Goal: Task Accomplishment & Management: Complete application form

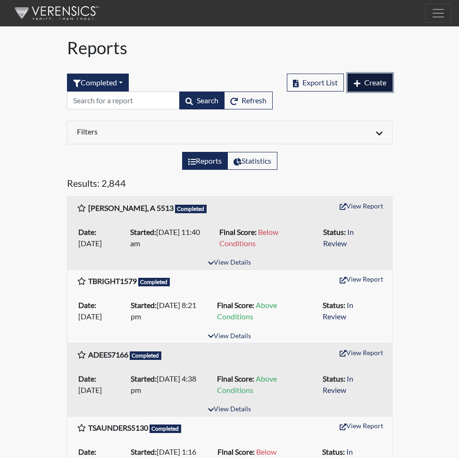
click at [371, 82] on span "Create" at bounding box center [375, 82] width 22 height 9
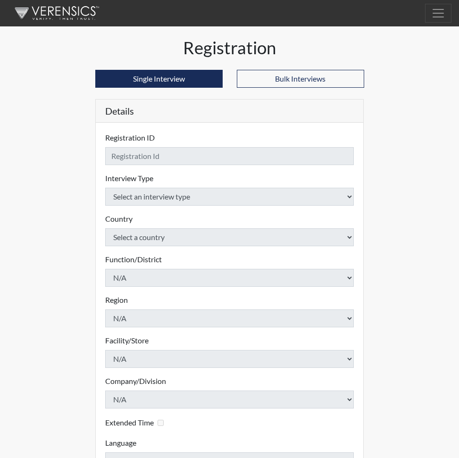
checkbox input "true"
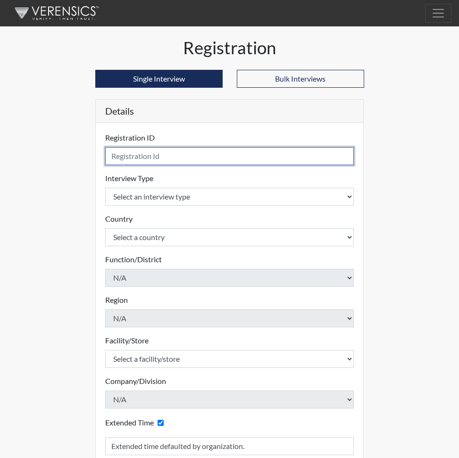
click at [117, 157] on input "text" at bounding box center [229, 156] width 249 height 18
type input "Oracio,N 9659"
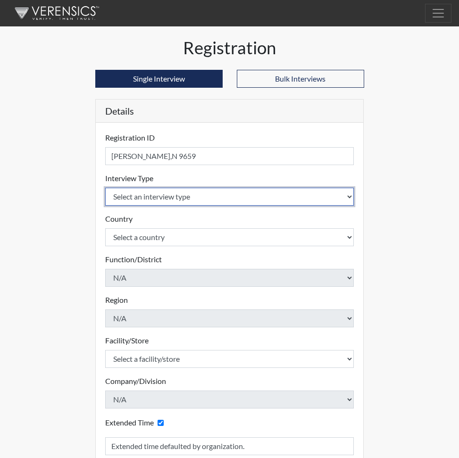
click at [351, 196] on select "Select an interview type Corrections Pre-Employment" at bounding box center [229, 197] width 249 height 18
select select "ff733e93-e1bf-11ea-9c9f-0eff0cf7eb8f"
click at [105, 188] on select "Select an interview type Corrections Pre-Employment" at bounding box center [229, 197] width 249 height 18
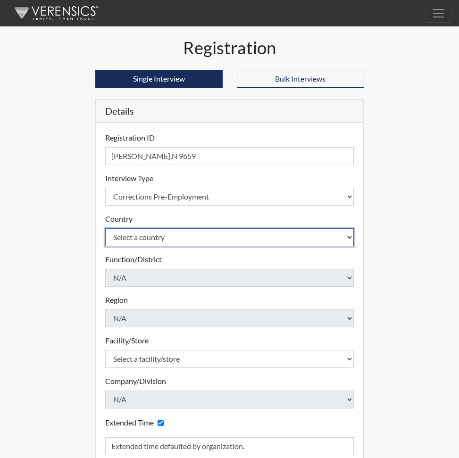
click at [349, 236] on select "Select a country United States Mexico" at bounding box center [229, 237] width 249 height 18
select select "united-states-of-america"
click at [105, 228] on select "Select a country United States Mexico" at bounding box center [229, 237] width 249 height 18
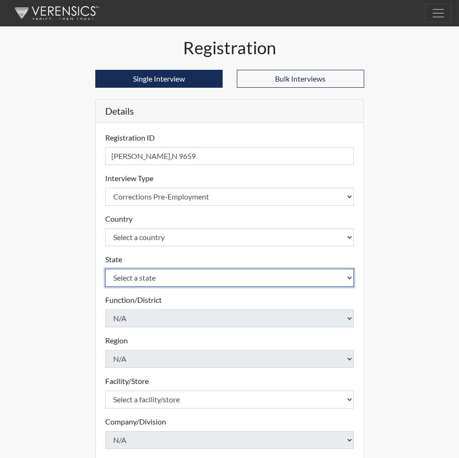
select select "SC"
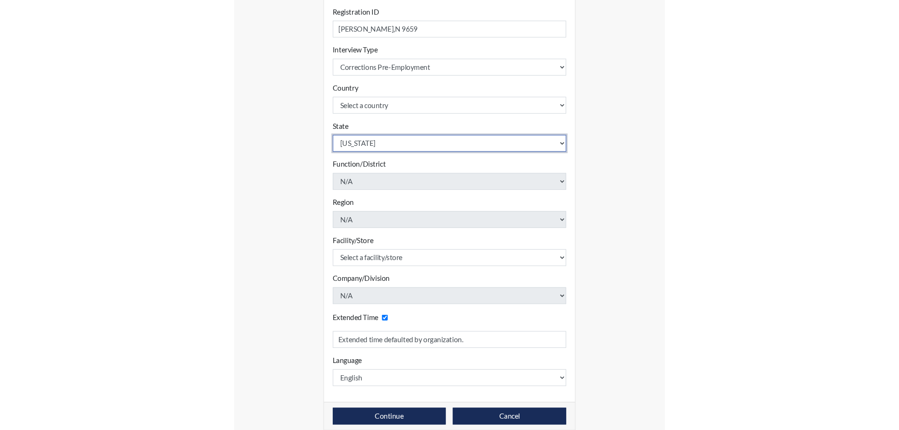
scroll to position [137, 0]
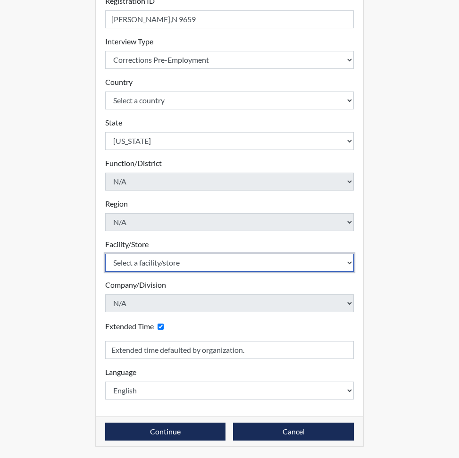
click at [195, 262] on select "Select a facility/store Allendale CI Broad River CI Camille Graham CI Division …" at bounding box center [229, 263] width 249 height 18
select select "e65c35f8-7a86-4895-8b3d-ac57a8e9252b"
click at [105, 254] on select "Select a facility/store Allendale CI Broad River CI Camille Graham CI Division …" at bounding box center [229, 263] width 249 height 18
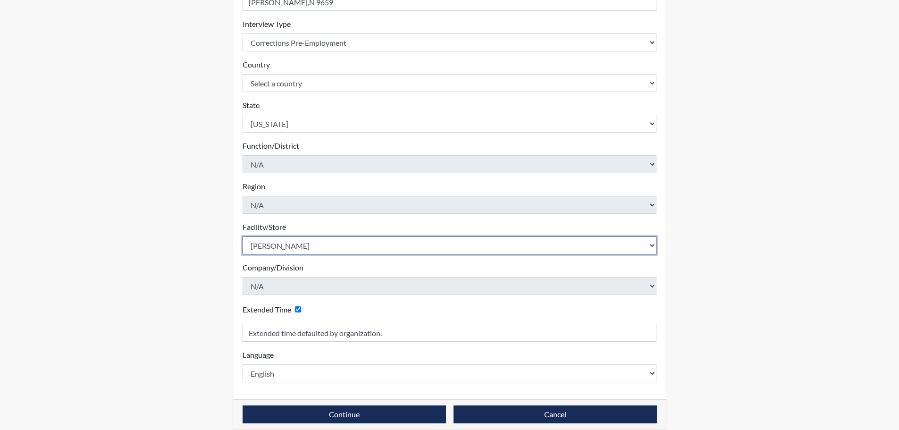
scroll to position [167, 0]
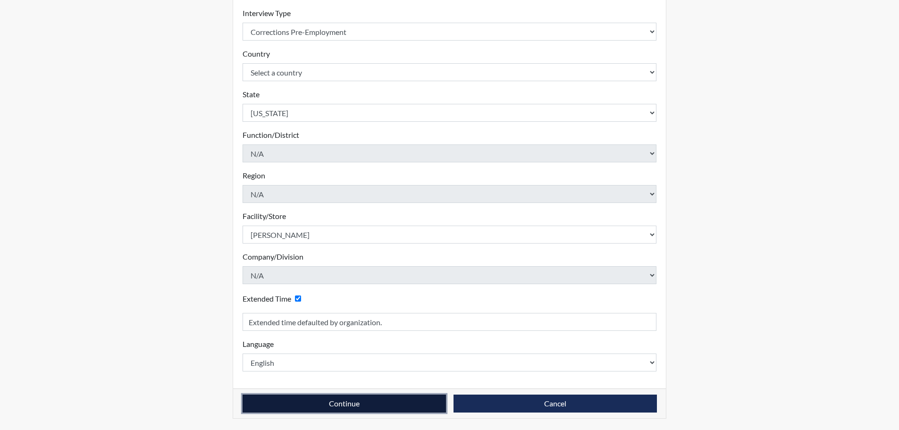
click at [358, 405] on button "Continue" at bounding box center [344, 404] width 203 height 18
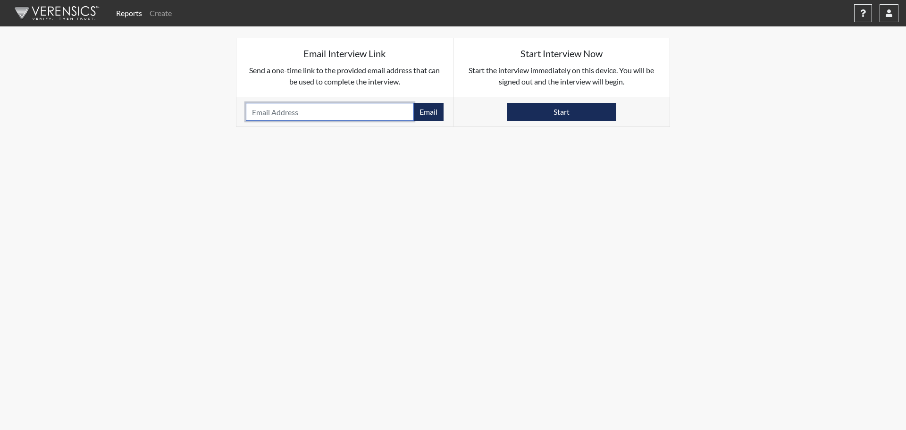
click at [303, 113] on input "email" at bounding box center [330, 112] width 168 height 18
paste input "ORACIONICK@GMAIL.COM"
type input "ORACIONICK@GMAIL.COM"
click at [427, 110] on button "Email" at bounding box center [428, 112] width 30 height 18
